Goal: Task Accomplishment & Management: Complete application form

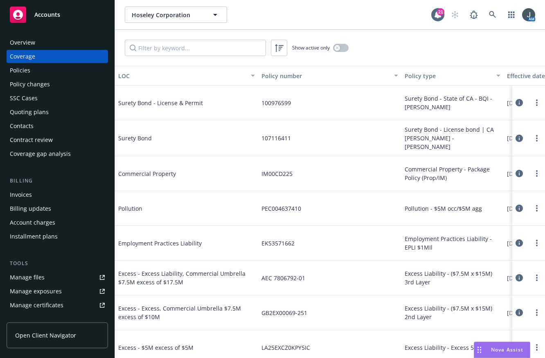
click at [53, 16] on span "Accounts" at bounding box center [47, 14] width 26 height 7
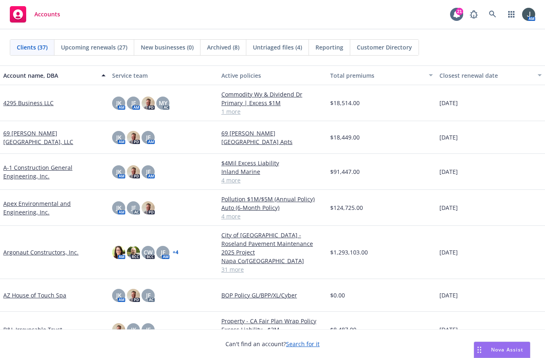
click at [35, 171] on link "A-1 Construction General Engineering, Inc." at bounding box center [54, 171] width 102 height 17
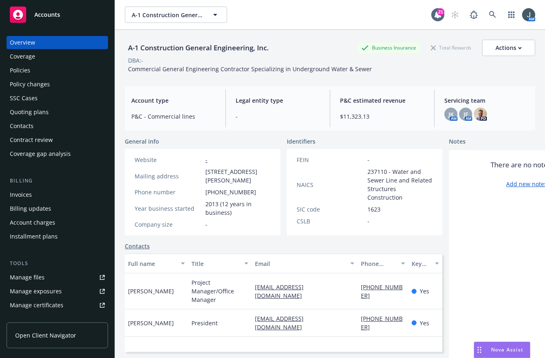
click at [14, 68] on div "Policies" at bounding box center [20, 70] width 20 height 13
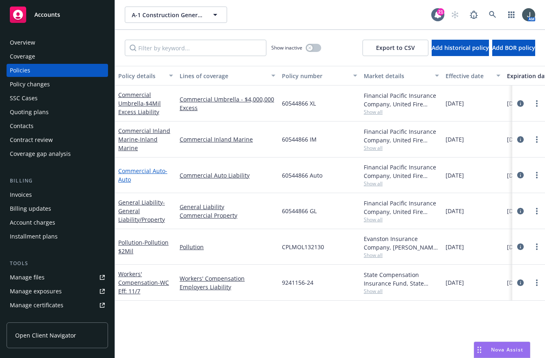
click at [143, 170] on link "Commercial Auto - Auto" at bounding box center [142, 175] width 49 height 16
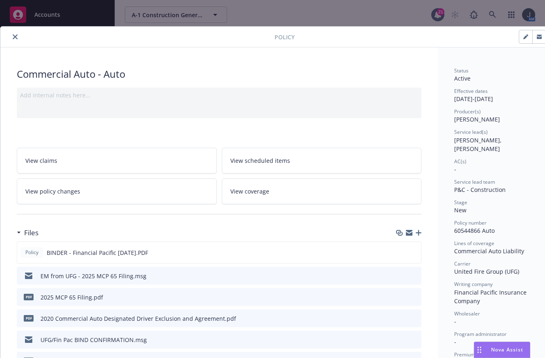
click at [419, 233] on icon "button" at bounding box center [419, 233] width 6 height 6
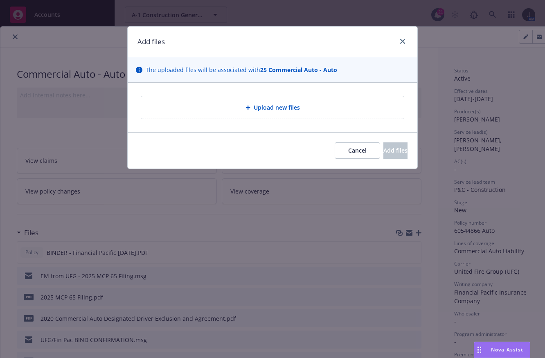
type textarea "x"
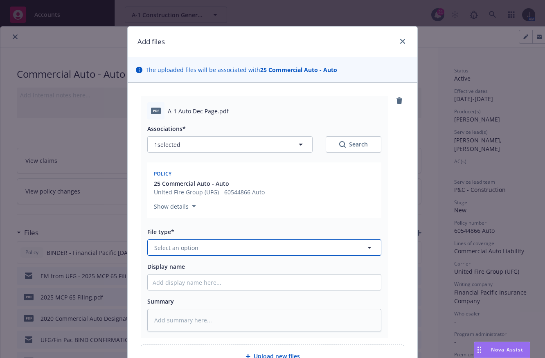
click at [219, 241] on button "Select an option" at bounding box center [264, 248] width 234 height 16
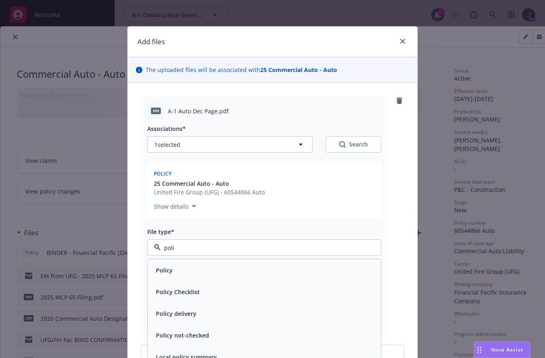
type input "polic"
click at [195, 273] on div "Policy" at bounding box center [265, 270] width 224 height 12
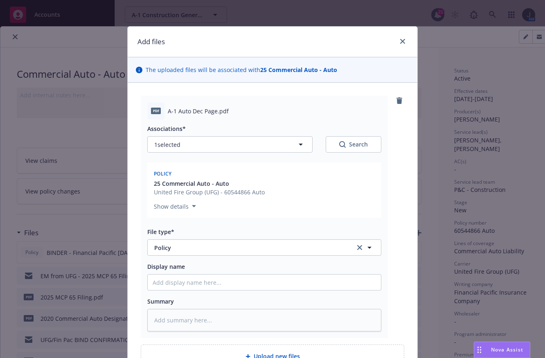
click at [191, 271] on div "Display name" at bounding box center [264, 266] width 234 height 9
click at [189, 282] on input "Display name" at bounding box center [264, 283] width 233 height 16
type textarea "x"
type input "2"
type textarea "x"
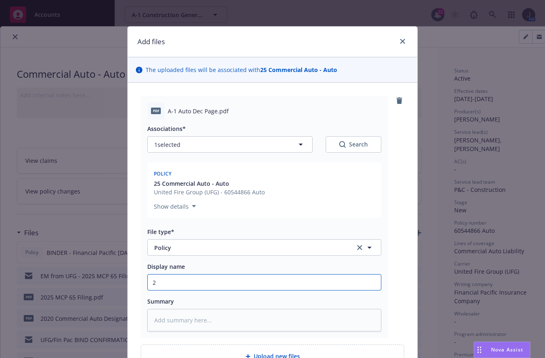
type input "25"
type textarea "x"
type input "25"
type textarea "x"
type input "25 Au"
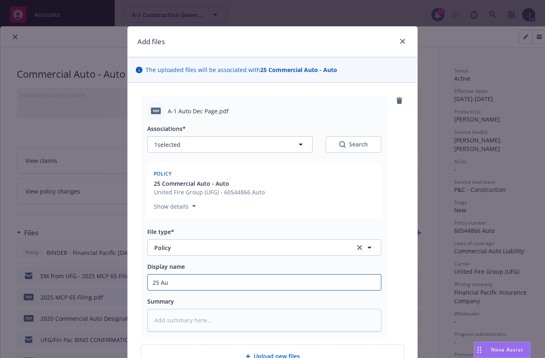
type textarea "x"
type input "25 Aut"
type textarea "x"
type input "25 Auto"
type textarea "x"
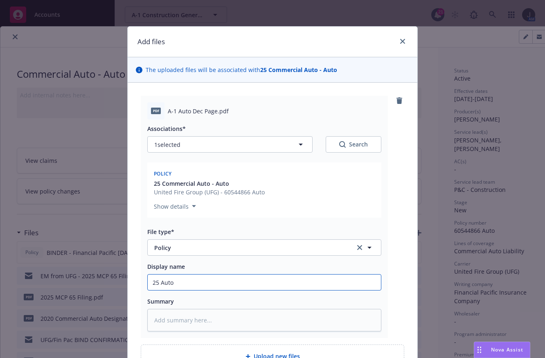
type input "25 Auto"
type textarea "x"
type input "25 Auto P"
type textarea "x"
type input "25 Auto Po"
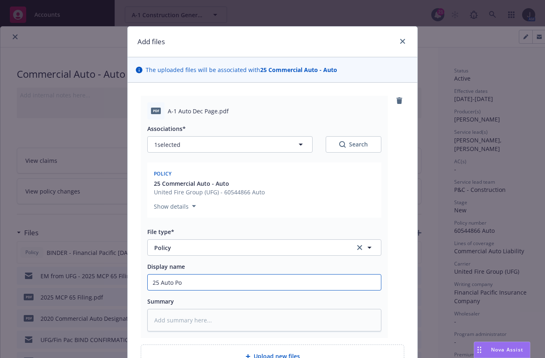
type textarea "x"
type input "25 Auto Pol"
type textarea "x"
type input "25 Auto Polic"
type textarea "x"
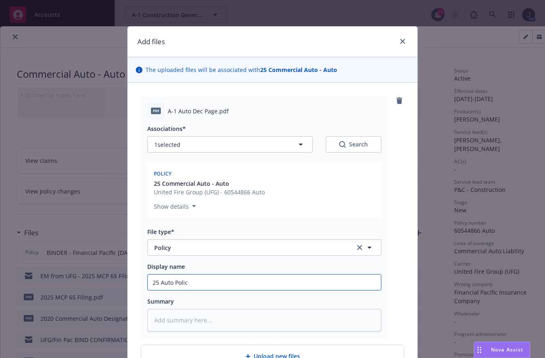
type input "25 Auto Policy"
type textarea "x"
type input "25 Auto Policy"
type textarea "x"
type input "25 Auto Policy -"
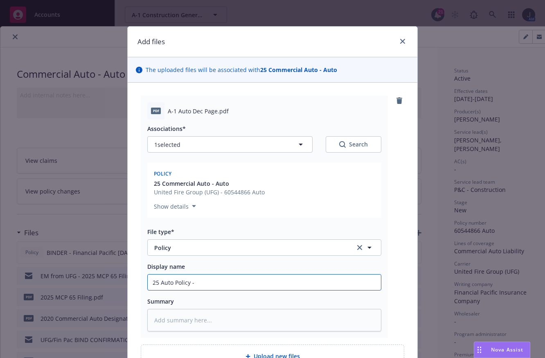
type textarea "x"
type input "25 Auto Policy -"
type textarea "x"
type input "25 Auto Policy - F"
type textarea "x"
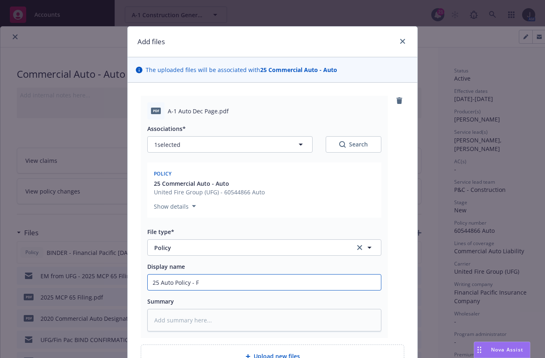
type input "25 Auto Policy - Fi"
type textarea "x"
type input "25 Auto Policy - Fina"
type textarea "x"
type input "25 Auto Policy - Finan"
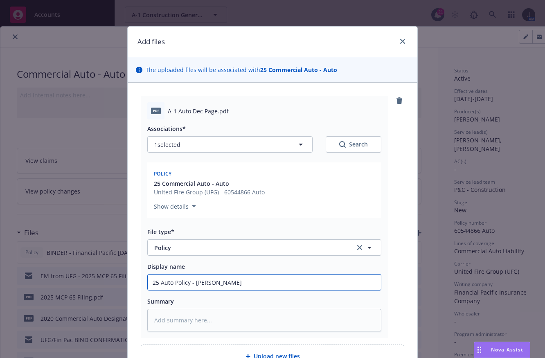
type textarea "x"
type input "25 Auto Policy - Financ"
type textarea "x"
type input "25 Auto Policy - Financi"
type textarea "x"
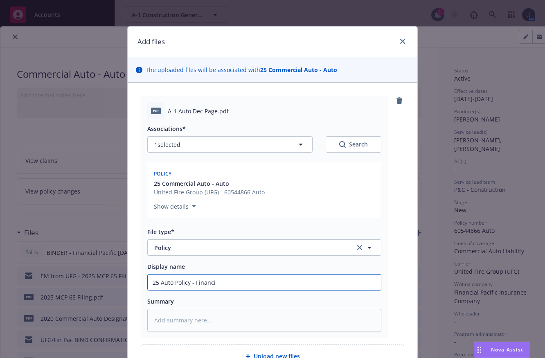
type input "25 Auto Policy - Financia"
type textarea "x"
type input "25 Auto Policy - Financial"
type textarea "x"
type input "25 Auto Policy - Financial"
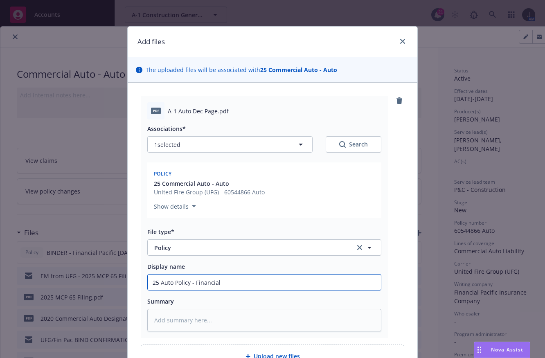
type textarea "x"
type input "25 Auto Policy - Financial P"
type textarea "x"
type input "25 Auto Policy - Financial Pa"
type textarea "x"
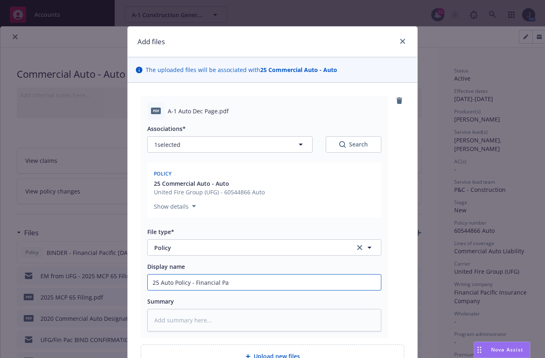
type input "25 Auto Policy - Financial Pac"
type textarea "x"
type input "25 Auto Policy - Financial Pacf"
type textarea "x"
type input "25 Auto Policy - Financial Pac"
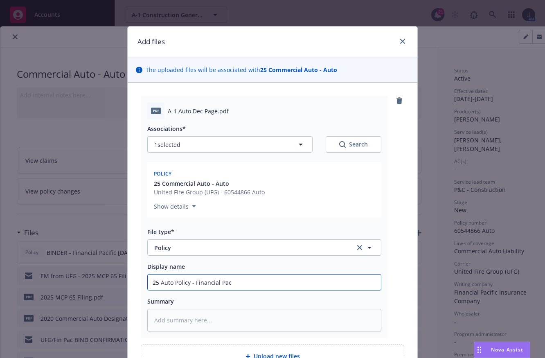
type textarea "x"
type input "25 Auto Policy - Financial Paci"
type textarea "x"
type input "25 Auto Policy - Financial Pacif"
type textarea "x"
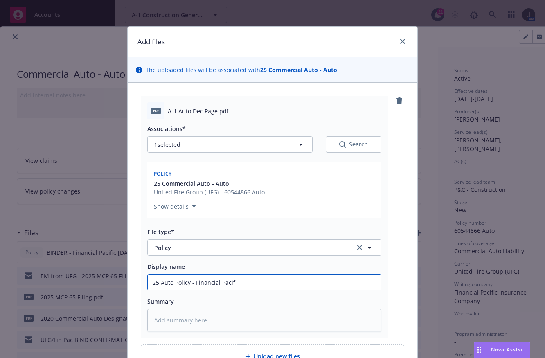
type input "25 Auto Policy - Financial Pacifi"
type textarea "x"
type input "25 Auto Policy - Financial Pacific"
type textarea "x"
type input "25 Auto Policy - Financial Pacific"
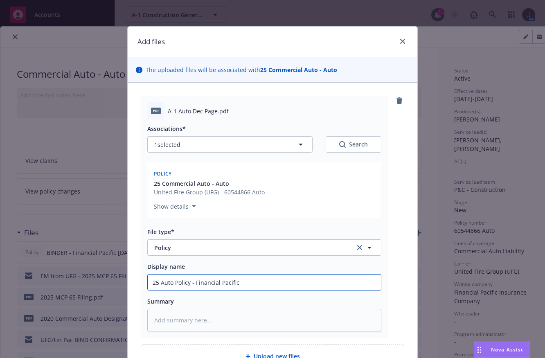
type textarea "x"
type input "25 Auto Policy - Financial Pacific 6"
type textarea "x"
type input "25 Auto Policy - Financial Pacific 60"
type textarea "x"
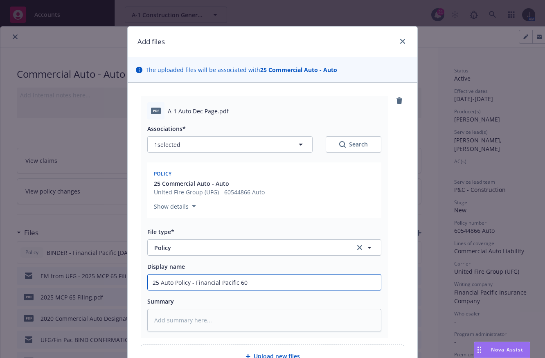
type input "25 Auto Policy - Financial Pacific 605"
type textarea "x"
type input "25 Auto Policy - Financial Pacific 6054"
type textarea "x"
type input "25 Auto Policy - Financial Pacific 60544"
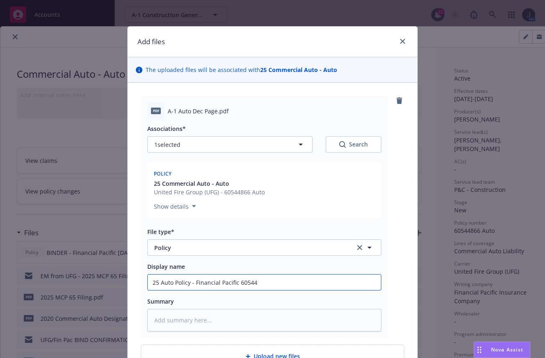
type textarea "x"
type input "25 Auto Policy - Financial Pacific 605448"
type textarea "x"
type input "25 Auto Policy - Financial Pacific 6054486"
type textarea "x"
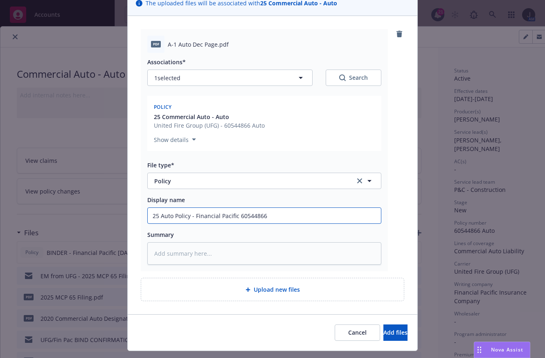
scroll to position [86, 0]
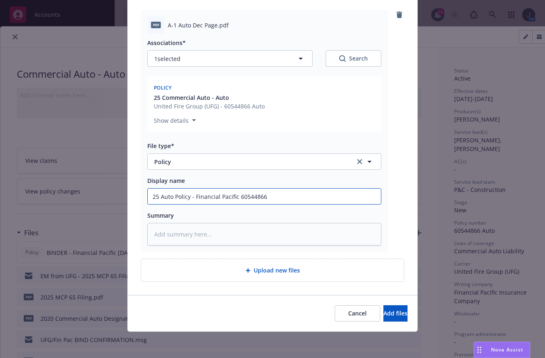
type input "25 Auto Policy - Financial Pacific 60544866"
type textarea "x"
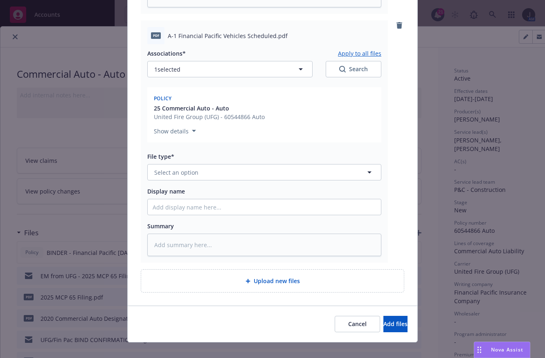
scroll to position [335, 0]
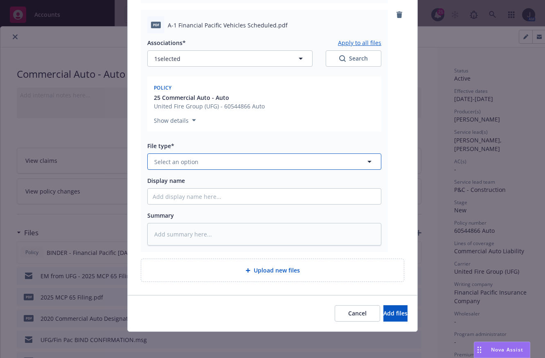
click at [202, 160] on button "Select an option" at bounding box center [264, 162] width 234 height 16
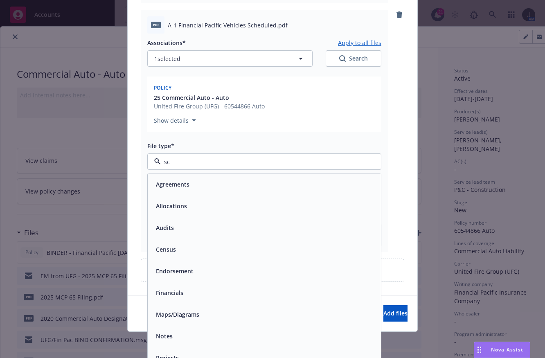
type input "sch"
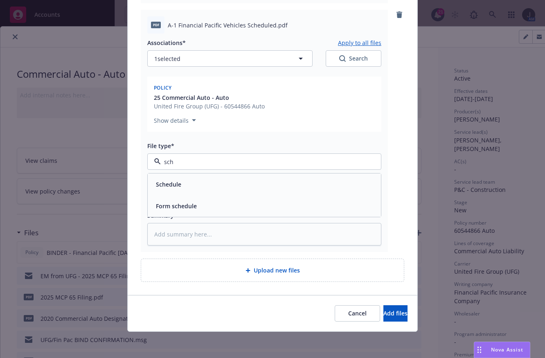
click at [188, 193] on div "Schedule" at bounding box center [264, 185] width 233 height 22
type textarea "x"
type input "2"
type textarea "x"
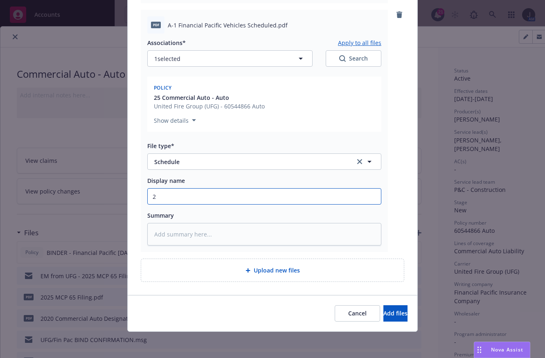
type input "25"
type textarea "x"
type input "25"
type textarea "x"
type input "25 A"
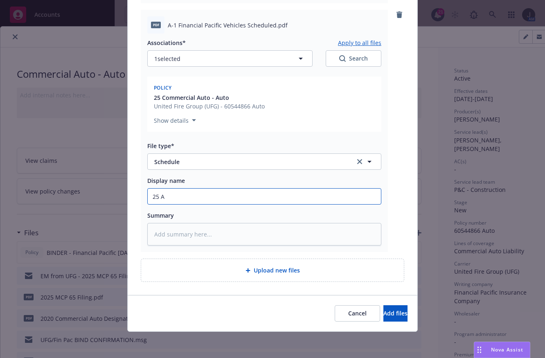
type textarea "x"
type input "25 Au"
type textarea "x"
type input "25 Aut"
type textarea "x"
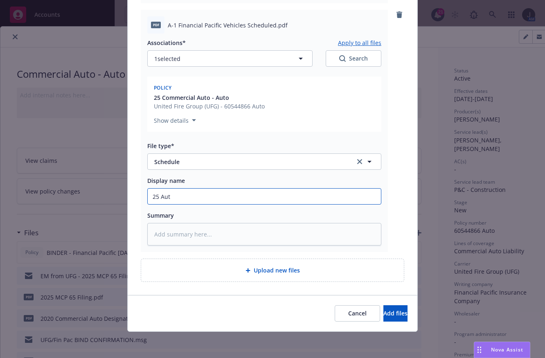
type input "25 Auto"
type textarea "x"
type input "25 Auto"
type textarea "x"
type input "25 Auto S"
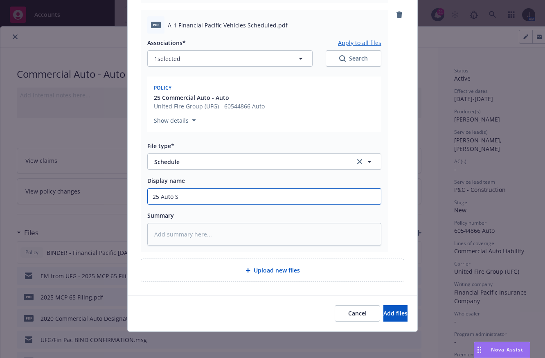
type textarea "x"
type input "25 Auto Sc"
type textarea "x"
type input "25 Auto Sche"
type textarea "x"
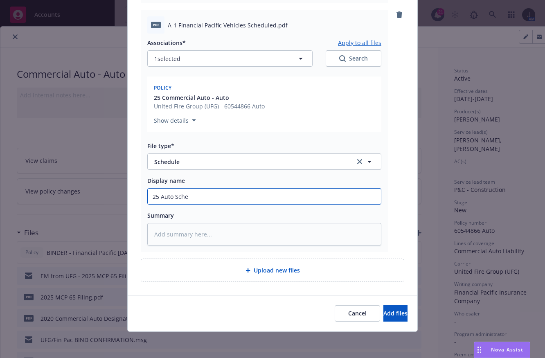
type input "25 Auto Sched"
type textarea "x"
type input "25 Auto Schedu"
type textarea "x"
type input "25 Auto Schedul"
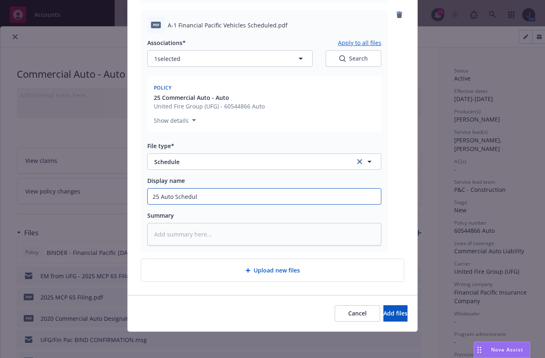
type textarea "x"
type input "25 Auto Schedule"
type textarea "x"
type input "25 Auto Schedule"
click at [384, 306] on button "Add files" at bounding box center [396, 313] width 24 height 16
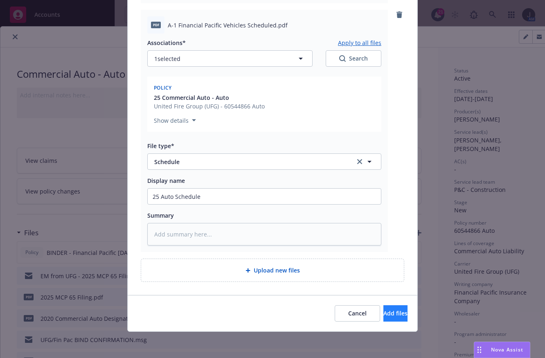
scroll to position [305, 0]
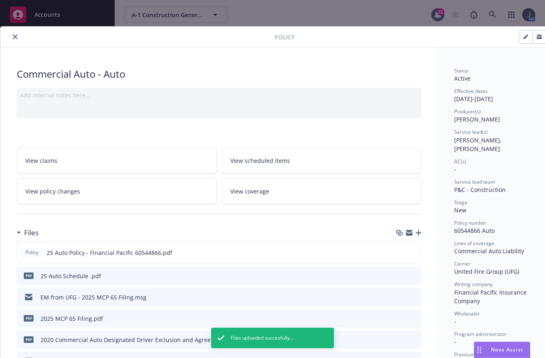
click at [13, 37] on icon "close" at bounding box center [15, 36] width 5 height 5
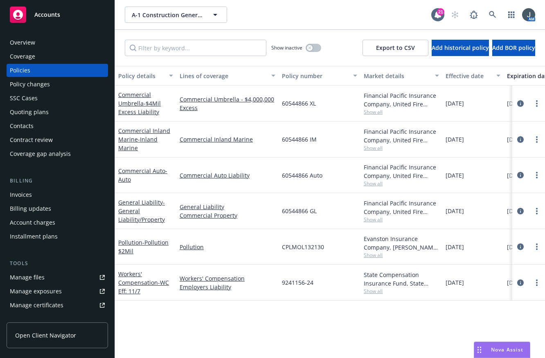
click at [139, 108] on div "Commercial Umbrella - $4Mil Excess Liability" at bounding box center [145, 103] width 55 height 26
click at [137, 101] on link "Commercial Umbrella - $4Mil Excess Liability" at bounding box center [139, 103] width 43 height 25
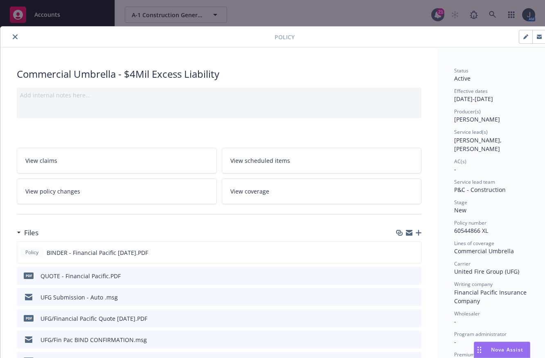
click at [418, 232] on icon "button" at bounding box center [419, 233] width 6 height 6
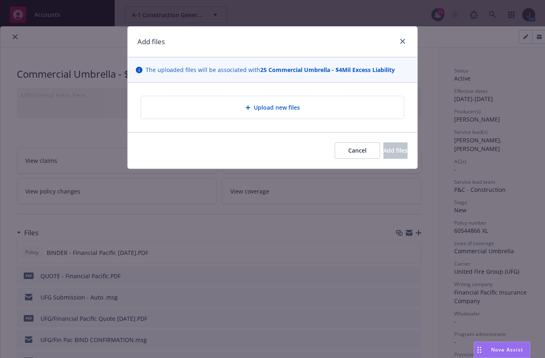
type textarea "x"
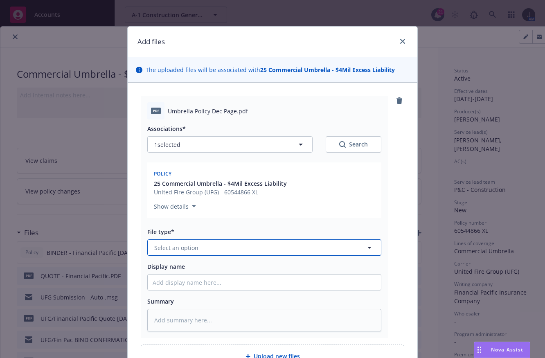
click at [176, 248] on span "Select an option" at bounding box center [176, 248] width 44 height 9
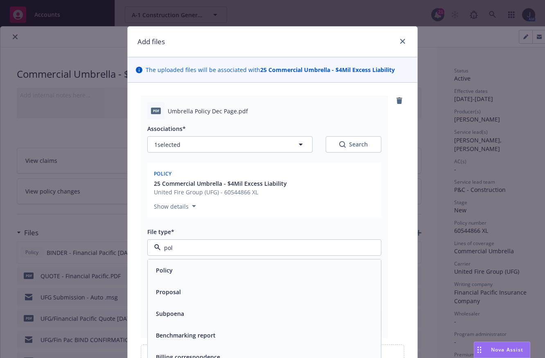
type input "poli"
click at [172, 267] on div "Policy" at bounding box center [265, 270] width 224 height 12
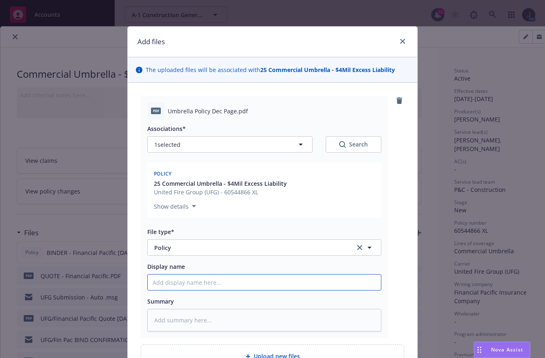
click at [192, 277] on input "Display name" at bounding box center [264, 283] width 233 height 16
type textarea "x"
type input "U"
type textarea "x"
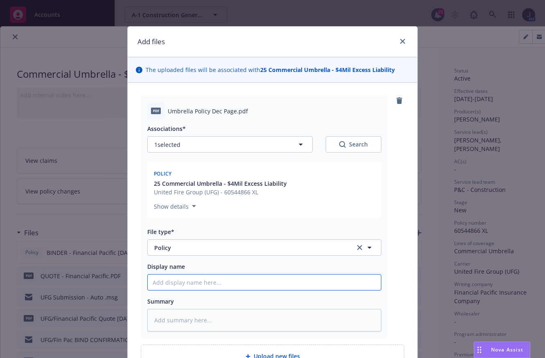
type input "2"
type textarea "x"
type input "25"
type textarea "x"
type input "25"
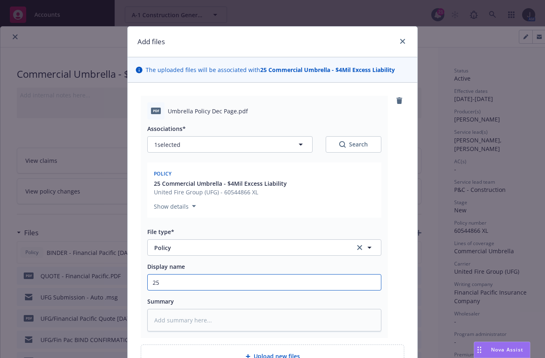
type textarea "x"
type input "25 U"
type textarea "x"
type input "25 Um"
type textarea "x"
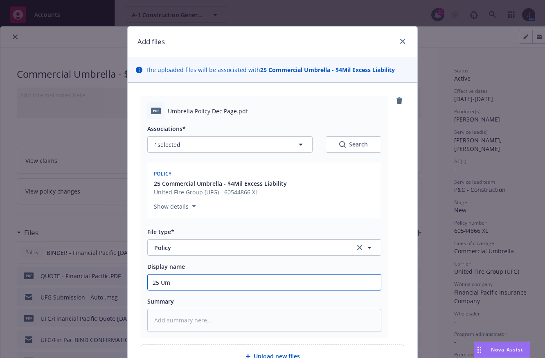
type input "25 Umb"
type textarea "x"
type input "25 Umbr"
type textarea "x"
type input "25 Umbre"
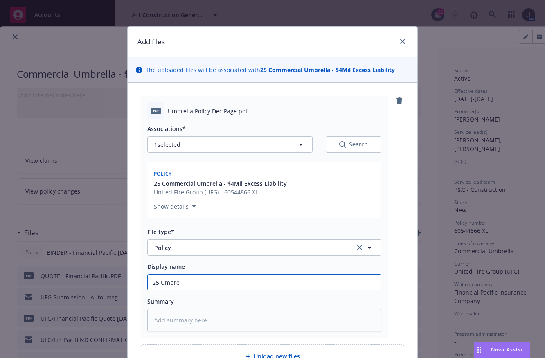
type textarea "x"
type input "25 Umbrel"
type textarea "x"
type input "25 Umbrell"
type textarea "x"
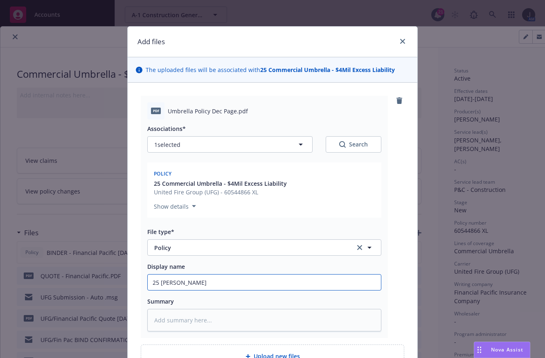
type input "25 Umbrella"
type textarea "x"
type input "25 Umbrella"
type textarea "x"
type input "25 Umbrella P"
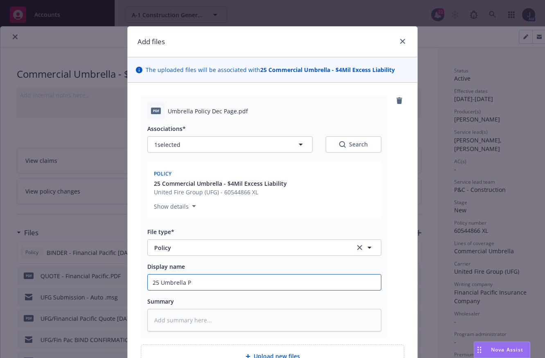
type textarea "x"
type input "25 Umbrella Po"
type textarea "x"
type input "25 Umbrella Poli"
type textarea "x"
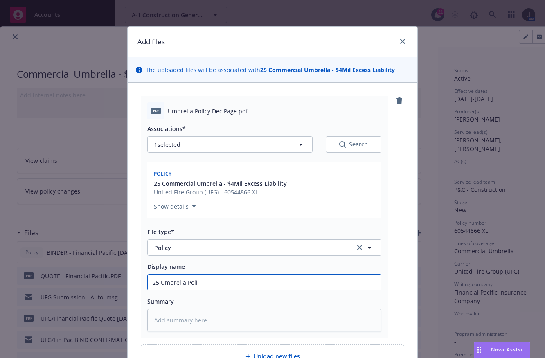
type input "25 Umbrella Polic"
type textarea "x"
type input "25 Umbrella Policy"
type textarea "x"
type input "25 Umbrella Policy"
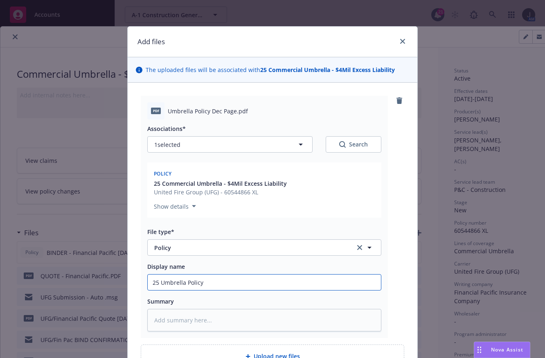
type textarea "x"
type input "25 Umbrella Policy 6"
type textarea "x"
type input "25 Umbrella Policy 60"
type textarea "x"
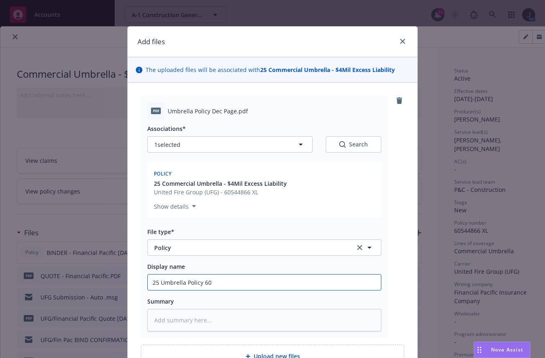
type input "25 Umbrella Policy 605"
type textarea "x"
type input "25 Umbrella Policy 6054"
type textarea "x"
type input "25 Umbrella Policy 60544"
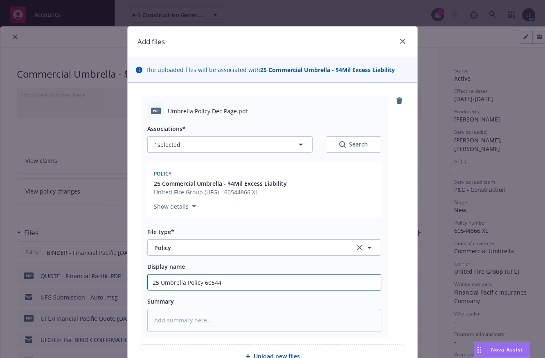
type textarea "x"
type input "25 Umbrella Policy 605448"
type textarea "x"
type input "25 Umbrella Policy 6054486"
type textarea "x"
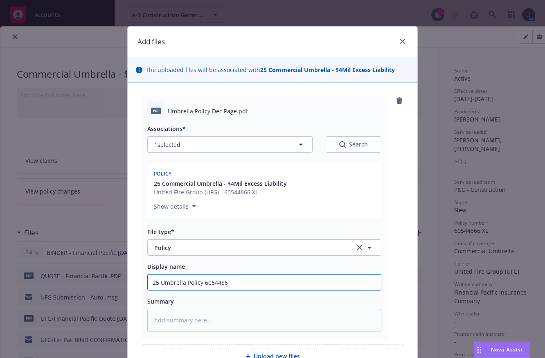
type input "25 Umbrella Policy 60544866"
type textarea "x"
type input "25 Umbrella Policy 60544866"
type textarea "x"
type input "25 Umbrella Policy 60544866 X"
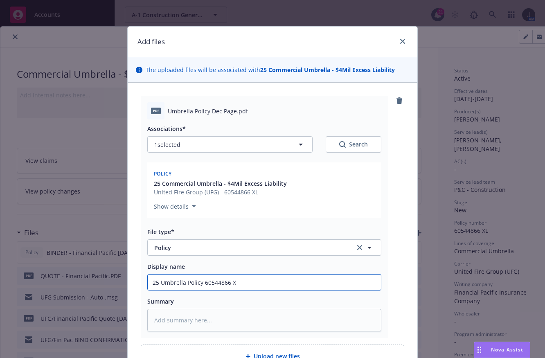
type textarea "x"
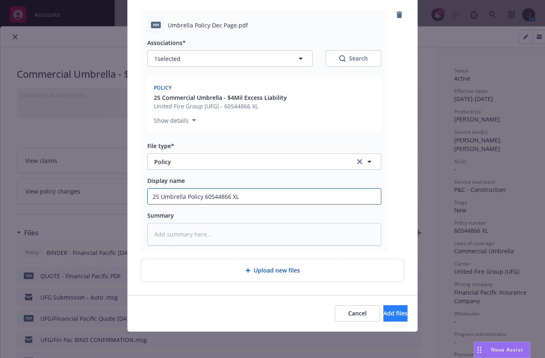
type input "25 Umbrella Policy 60544866 XL"
click at [384, 312] on button "Add files" at bounding box center [396, 313] width 24 height 16
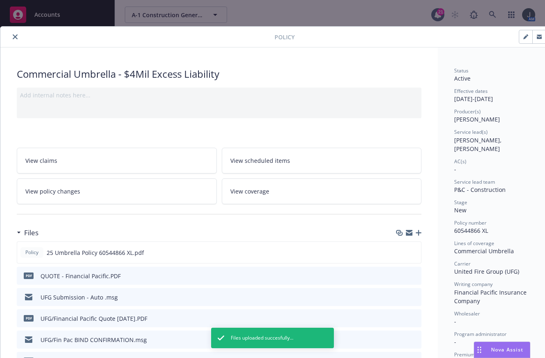
click at [16, 38] on icon "close" at bounding box center [15, 36] width 5 height 5
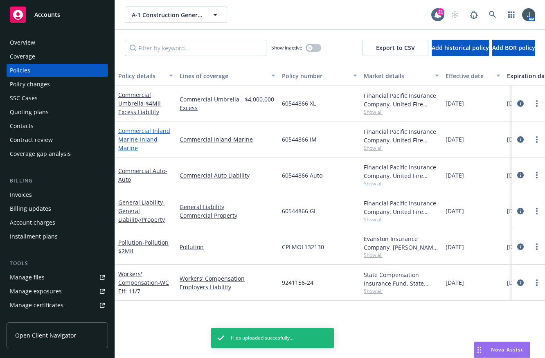
click at [142, 134] on link "Commercial Inland Marine - Inland Marine" at bounding box center [144, 139] width 52 height 25
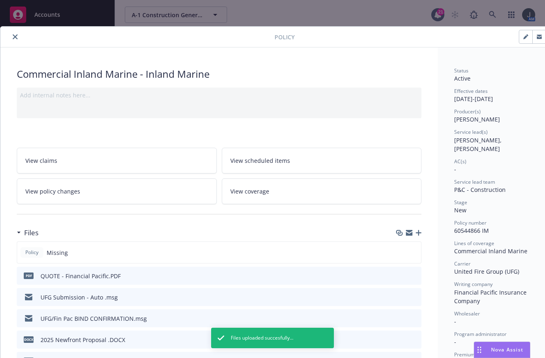
click at [419, 232] on icon "button" at bounding box center [419, 233] width 6 height 6
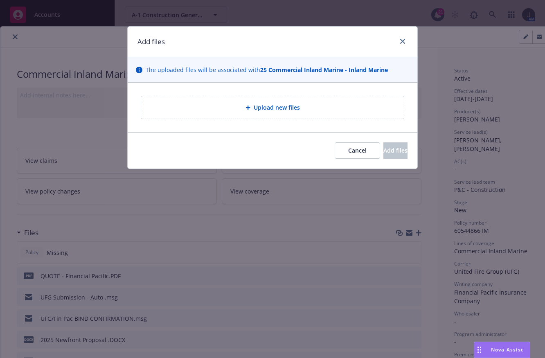
type textarea "x"
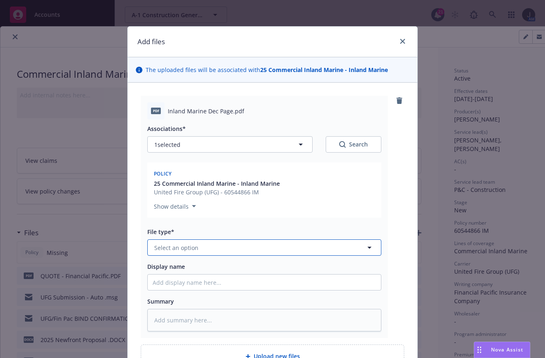
click at [241, 253] on button "Select an option" at bounding box center [264, 248] width 234 height 16
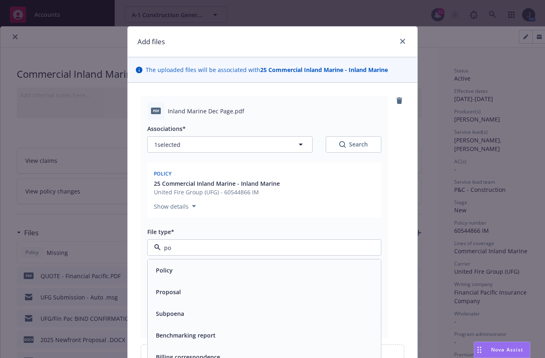
type input "pol"
click at [224, 266] on div "Policy" at bounding box center [265, 270] width 224 height 12
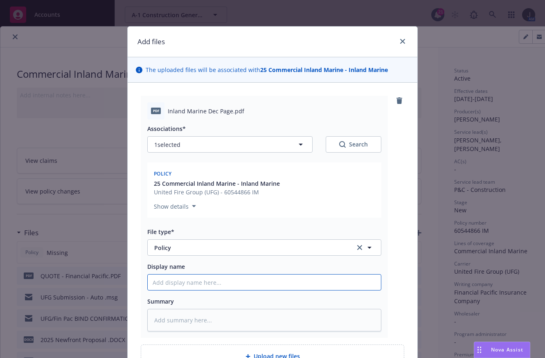
click at [222, 281] on input "Display name" at bounding box center [264, 283] width 233 height 16
type textarea "x"
type input "2"
type textarea "x"
type input "25"
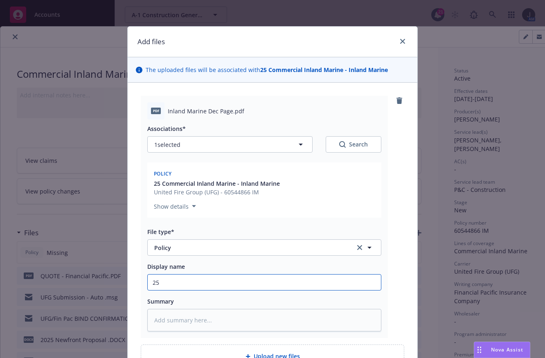
type textarea "x"
type input "25"
type textarea "x"
type input "25 I"
type textarea "x"
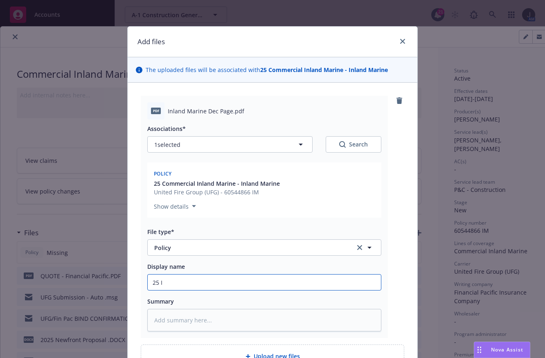
type input "25 In"
type textarea "x"
type input "25 Inl"
type textarea "x"
type input "25 Inla"
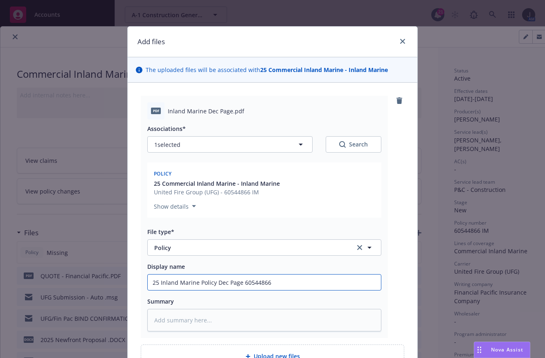
drag, startPoint x: 283, startPoint y: 285, endPoint x: 82, endPoint y: 278, distance: 201.1
click at [82, 278] on div "Add files The uploaded files will be associated with 25 Commercial Inland Marin…" at bounding box center [272, 179] width 545 height 358
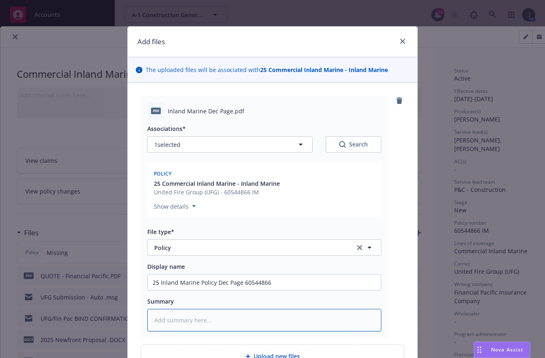
click at [228, 321] on textarea at bounding box center [264, 320] width 234 height 23
paste textarea "25 Inland Marine Policy Dec Page 60544866"
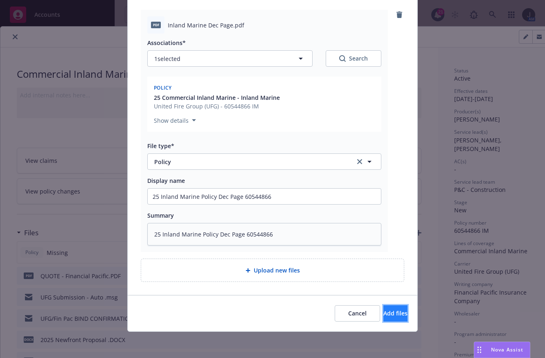
click at [391, 314] on span "Add files" at bounding box center [396, 314] width 24 height 8
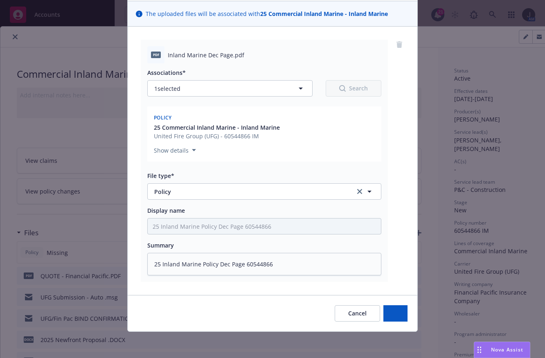
scroll to position [56, 0]
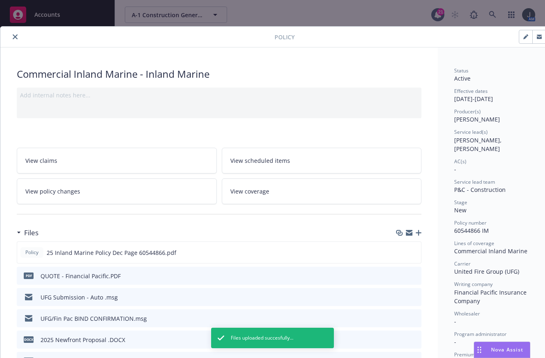
click at [14, 33] on button "close" at bounding box center [15, 37] width 10 height 10
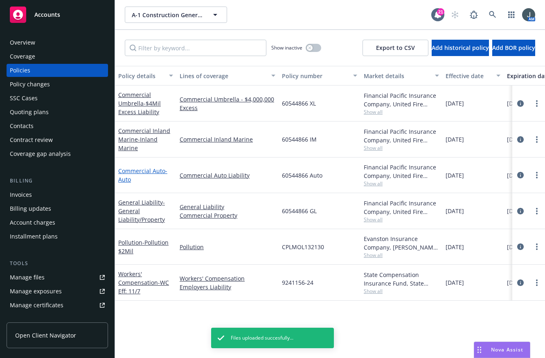
click at [145, 174] on link "Commercial Auto - Auto" at bounding box center [142, 175] width 49 height 16
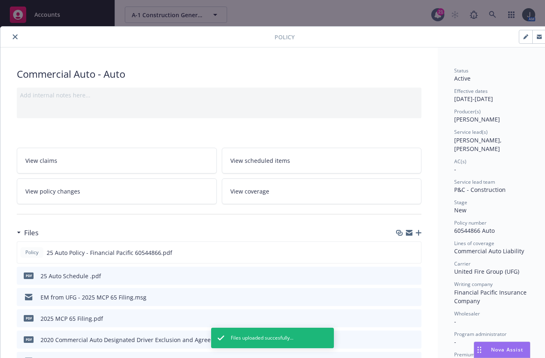
click at [13, 40] on button "close" at bounding box center [15, 37] width 10 height 10
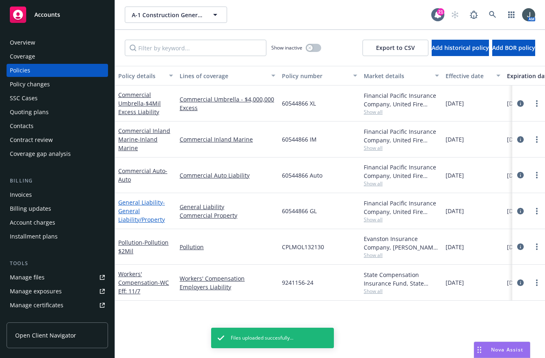
click at [138, 215] on span "- General Liability/Property" at bounding box center [141, 211] width 47 height 25
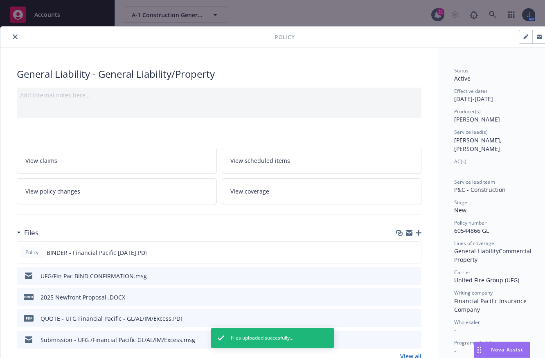
click at [416, 231] on icon "button" at bounding box center [419, 233] width 6 height 6
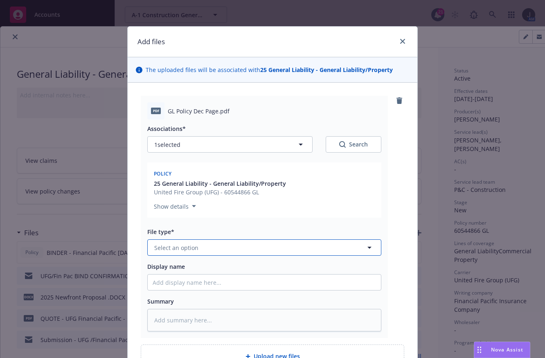
click at [186, 245] on span "Select an option" at bounding box center [176, 248] width 44 height 9
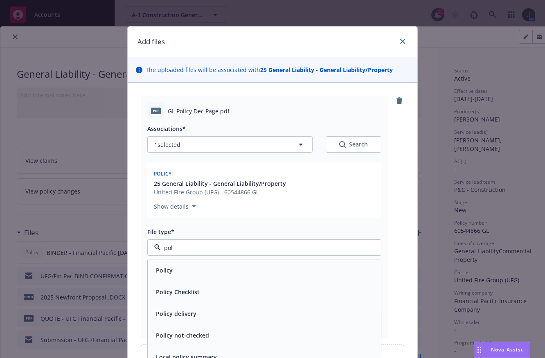
click at [162, 276] on div "Policy" at bounding box center [164, 270] width 22 height 12
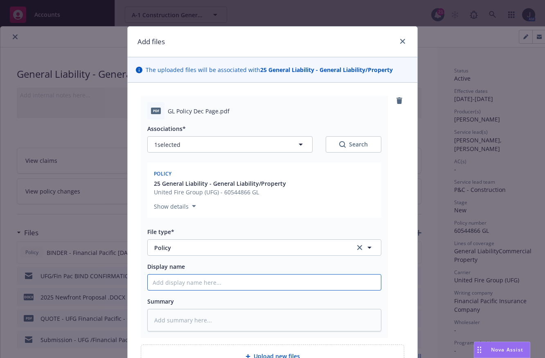
click at [162, 280] on input "Display name" at bounding box center [264, 283] width 233 height 16
paste input "25 Inland Marine Policy Dec Page 60544866"
click at [182, 282] on input "25 Inland Marine Policy Dec Page 60544866" at bounding box center [264, 283] width 233 height 16
drag, startPoint x: 255, startPoint y: 287, endPoint x: 77, endPoint y: 299, distance: 178.5
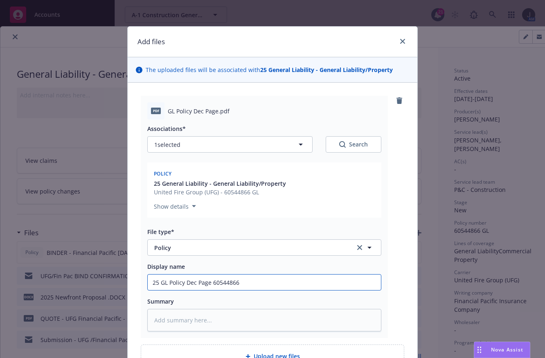
click at [77, 299] on div "Add files The uploaded files will be associated with 25 General Liability - Gen…" at bounding box center [272, 179] width 545 height 358
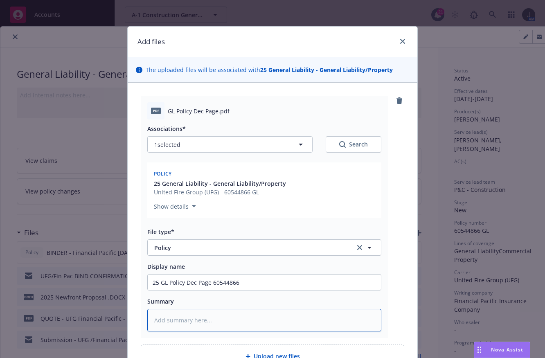
click at [190, 312] on textarea at bounding box center [264, 320] width 234 height 23
paste textarea "25 GL Policy Dec Page 60544866"
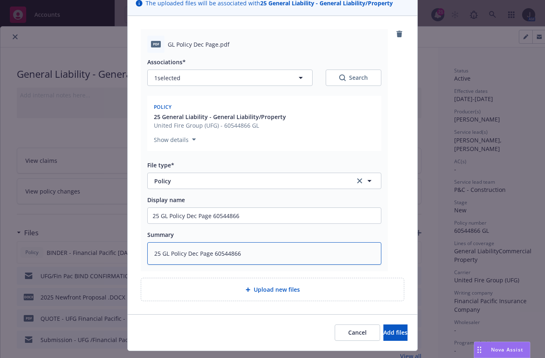
scroll to position [86, 0]
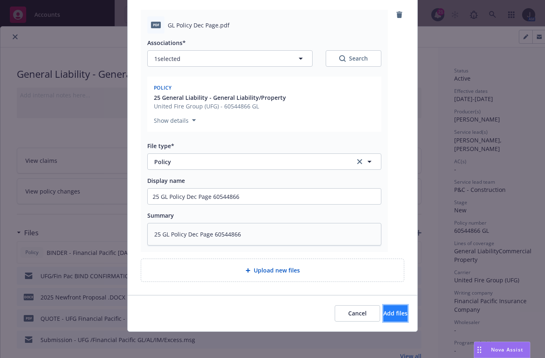
click at [384, 314] on span "Add files" at bounding box center [396, 314] width 24 height 8
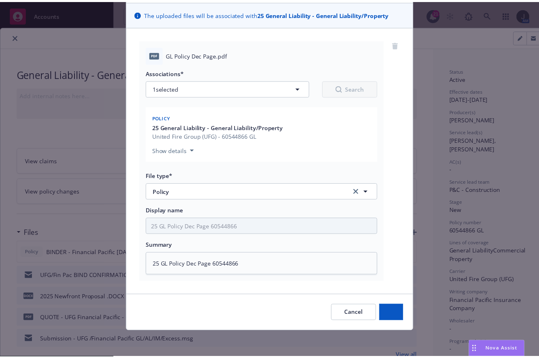
scroll to position [56, 0]
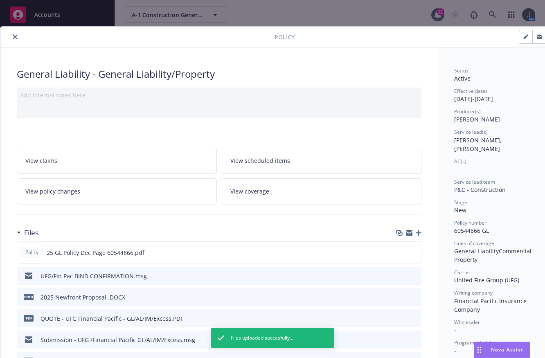
click at [14, 34] on button "close" at bounding box center [15, 37] width 10 height 10
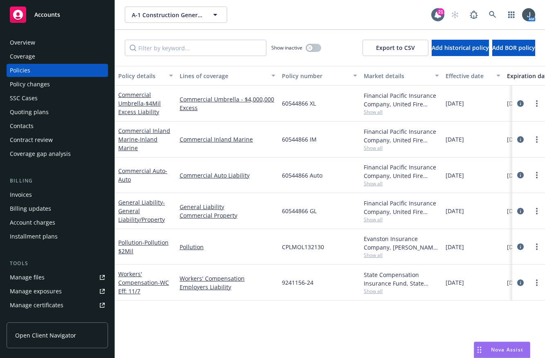
click at [41, 86] on div "Policy changes" at bounding box center [30, 84] width 40 height 13
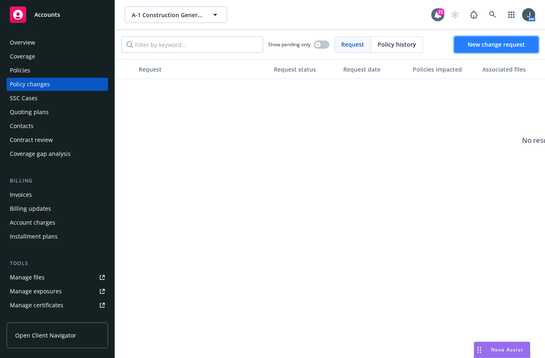
click at [493, 47] on span "New change request" at bounding box center [496, 45] width 57 height 8
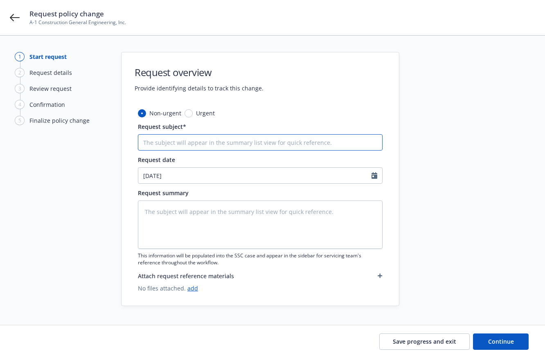
click at [166, 142] on input "Request subject*" at bounding box center [260, 142] width 245 height 16
drag, startPoint x: 239, startPoint y: 144, endPoint x: 116, endPoint y: 163, distance: 124.2
click at [116, 163] on div "1 Start request 2 Request details 3 Review request 4 Confirmation 5 Finalize po…" at bounding box center [273, 180] width 526 height 257
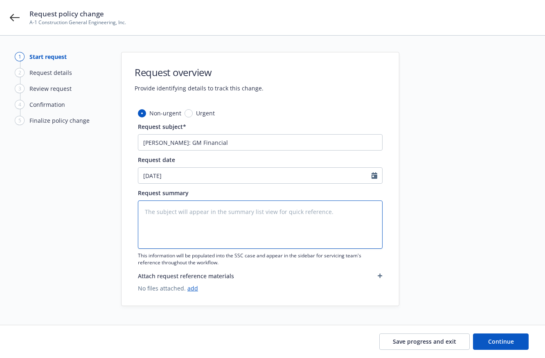
click at [176, 219] on textarea at bounding box center [260, 225] width 245 height 48
paste textarea "Add Leinholder: GM Financial"
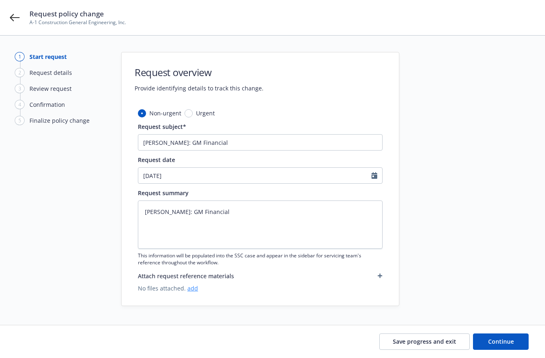
click at [192, 289] on link "add" at bounding box center [193, 289] width 11 height 8
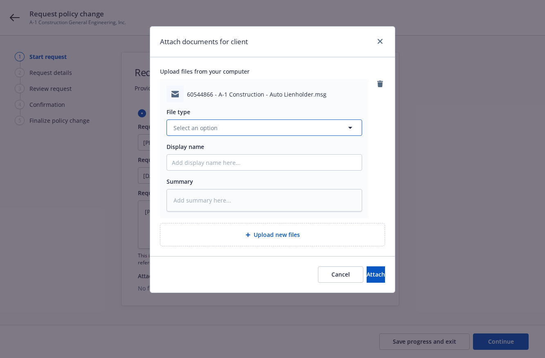
click at [199, 129] on span "Select an option" at bounding box center [196, 128] width 44 height 9
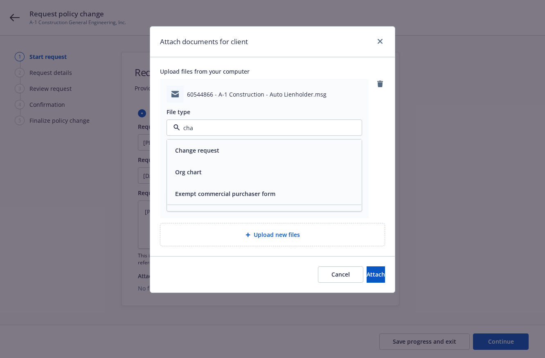
click at [182, 144] on div "Change request" at bounding box center [264, 151] width 195 height 22
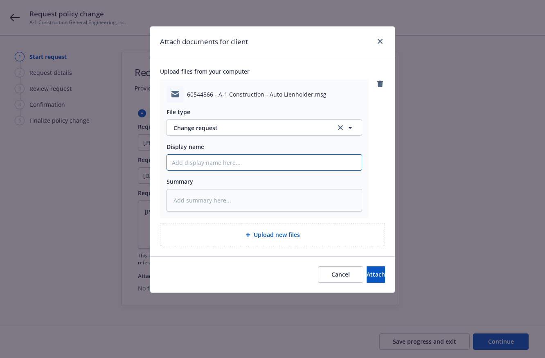
click at [186, 156] on input "Display name" at bounding box center [264, 163] width 195 height 16
drag, startPoint x: 350, startPoint y: 167, endPoint x: 101, endPoint y: 174, distance: 249.8
click at [101, 174] on div "Attach documents for client Upload files from your computer 60544866 - A-1 Cons…" at bounding box center [272, 179] width 545 height 358
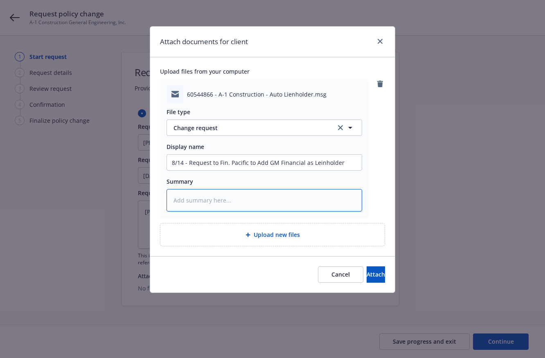
click at [206, 205] on textarea at bounding box center [265, 200] width 196 height 23
paste textarea "8/14 - Request to Fin. Pacific to Add GM Financial as Leinholder"
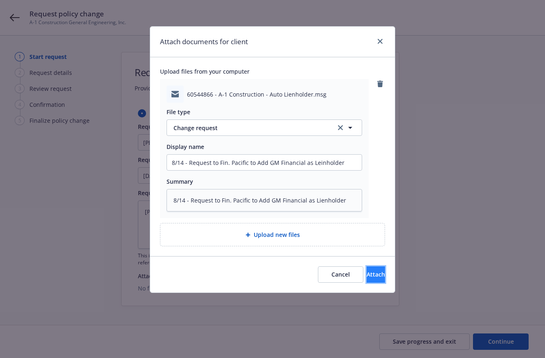
click at [379, 276] on button "Attach" at bounding box center [376, 275] width 18 height 16
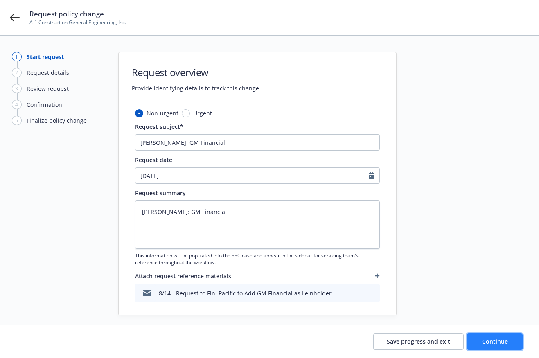
click at [504, 343] on span "Continue" at bounding box center [495, 342] width 26 height 8
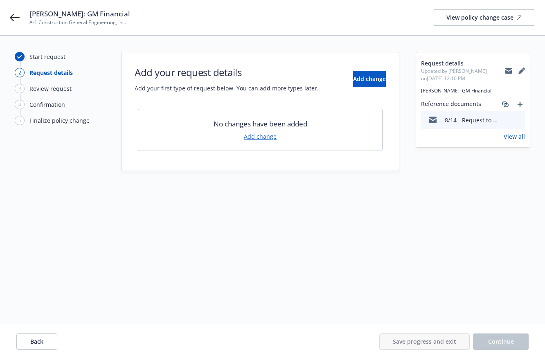
click at [270, 138] on link "Add change" at bounding box center [260, 136] width 33 height 9
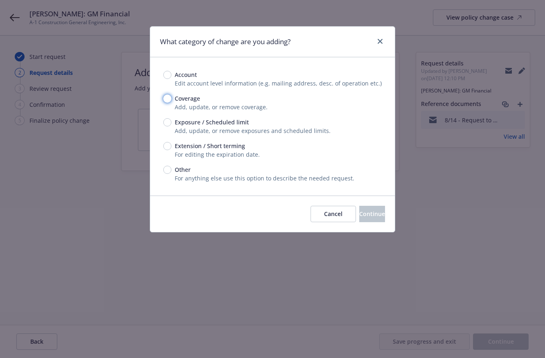
click at [166, 101] on input "Coverage" at bounding box center [167, 99] width 8 height 8
click at [366, 217] on span "Continue" at bounding box center [372, 214] width 26 height 8
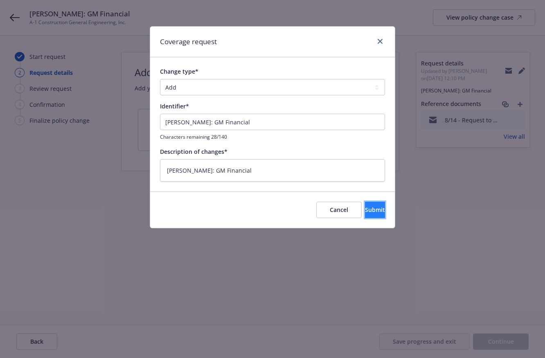
click at [367, 210] on span "Submit" at bounding box center [375, 210] width 20 height 8
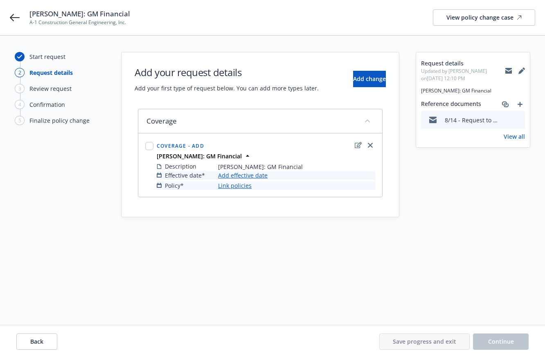
click at [231, 178] on link "Add effective date" at bounding box center [243, 175] width 50 height 9
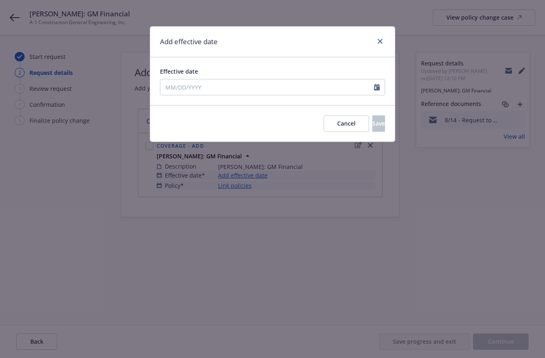
click at [248, 97] on div "Effective date" at bounding box center [272, 81] width 245 height 48
click at [252, 89] on input "Effective date" at bounding box center [267, 87] width 214 height 16
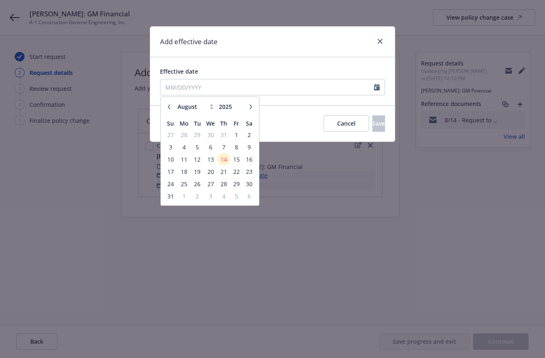
click at [169, 111] on button "button" at bounding box center [169, 107] width 10 height 10
click at [173, 133] on span "1" at bounding box center [170, 135] width 11 height 10
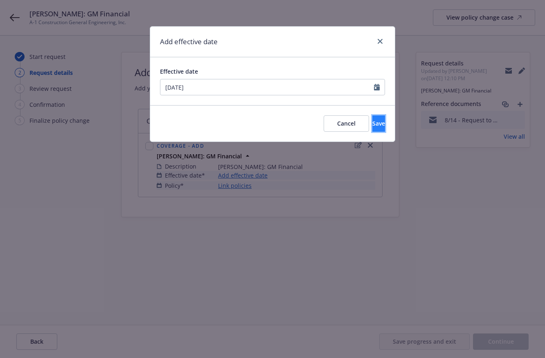
click at [373, 128] on button "Save" at bounding box center [379, 123] width 13 height 16
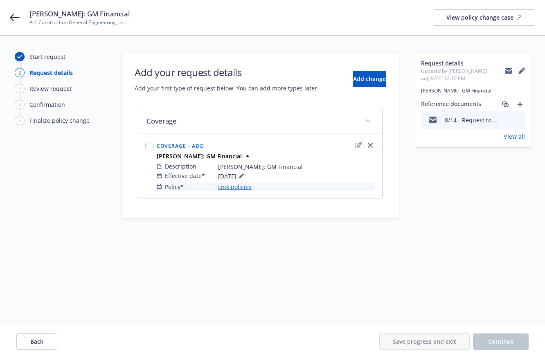
click at [247, 188] on link "Link policies" at bounding box center [235, 187] width 34 height 9
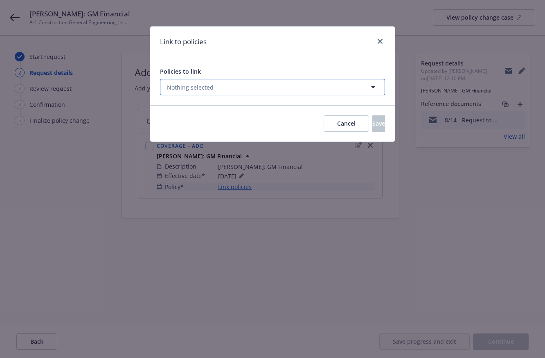
click at [214, 87] on button "Nothing selected" at bounding box center [272, 87] width 225 height 16
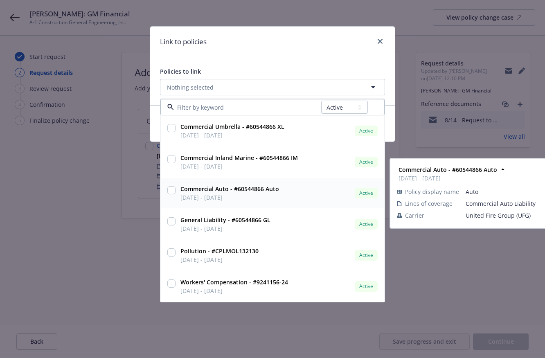
click at [174, 190] on input "checkbox" at bounding box center [171, 190] width 8 height 8
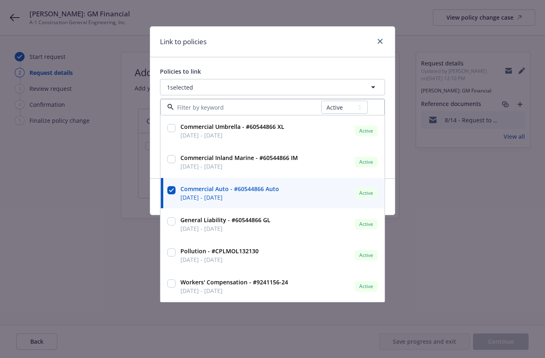
click at [294, 48] on div "Link to policies" at bounding box center [272, 42] width 245 height 31
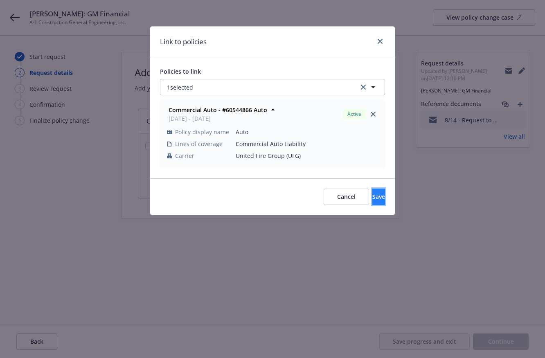
click at [377, 197] on button "Save" at bounding box center [379, 197] width 13 height 16
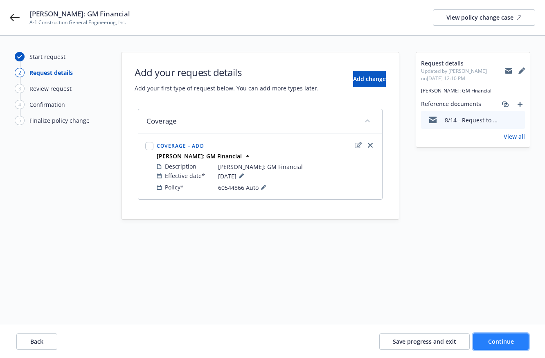
click at [485, 337] on button "Continue" at bounding box center [501, 342] width 56 height 16
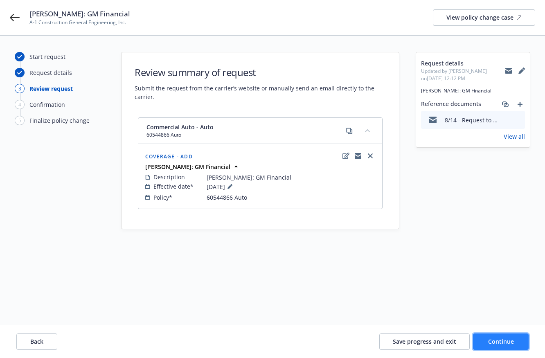
click at [511, 344] on span "Continue" at bounding box center [501, 342] width 26 height 8
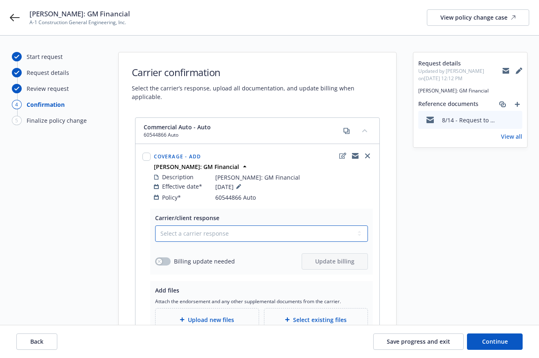
click at [198, 226] on select "Select a carrier response Accepted Accepted with revision No endorsement needed…" at bounding box center [261, 234] width 213 height 16
click at [155, 226] on select "Select a carrier response Accepted Accepted with revision No endorsement needed…" at bounding box center [261, 234] width 213 height 16
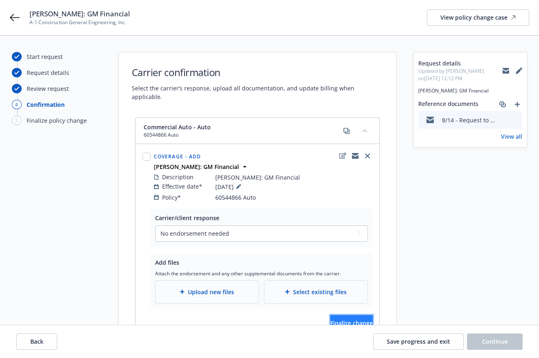
click at [344, 319] on span "Finalize change" at bounding box center [351, 323] width 43 height 8
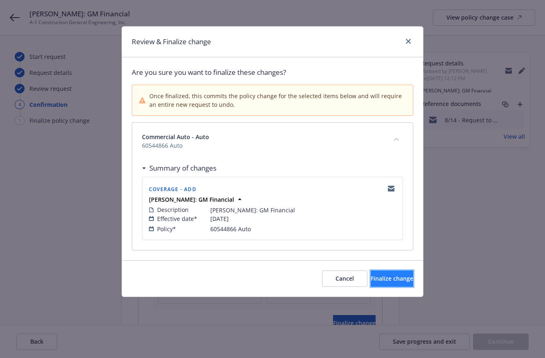
click at [384, 279] on span "Finalize change" at bounding box center [392, 279] width 43 height 8
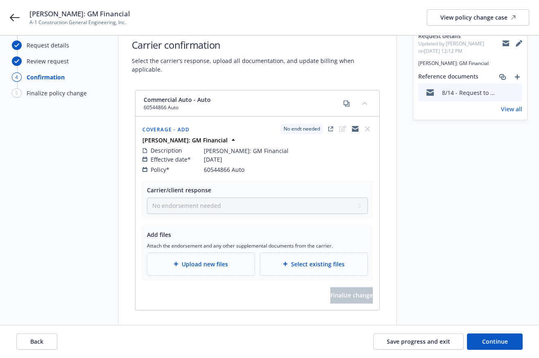
scroll to position [41, 0]
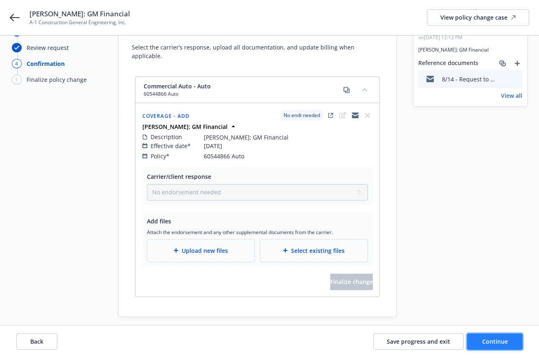
click at [501, 343] on span "Continue" at bounding box center [495, 342] width 26 height 8
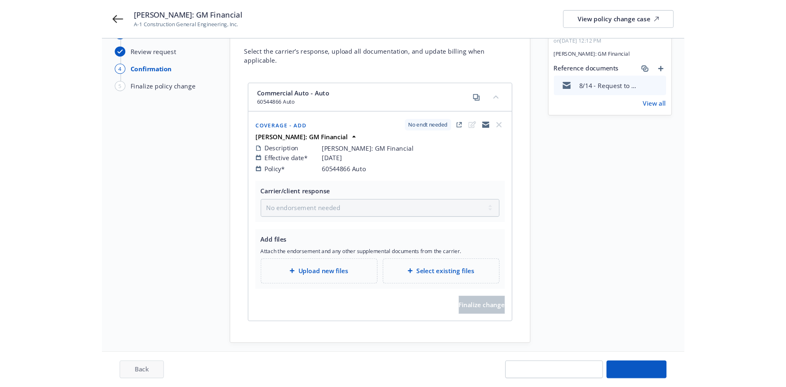
scroll to position [0, 0]
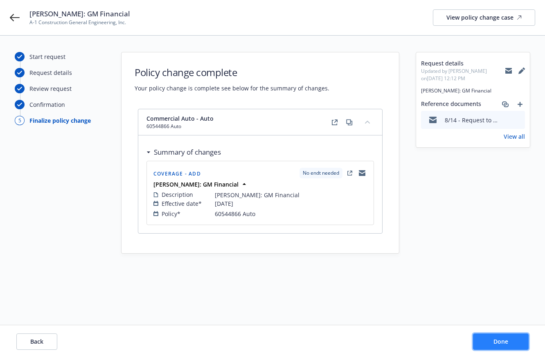
click at [508, 343] on span "Done" at bounding box center [501, 342] width 15 height 8
